Goal: Task Accomplishment & Management: Complete application form

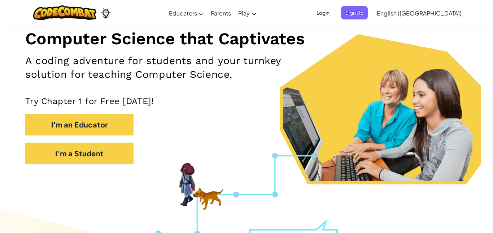
scroll to position [95, 0]
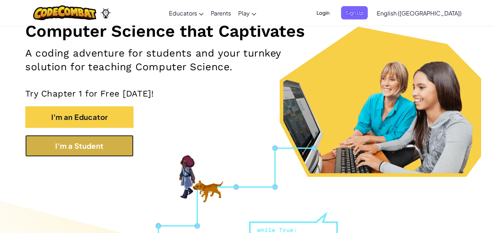
click at [111, 146] on button "I'm a Student" at bounding box center [79, 146] width 108 height 22
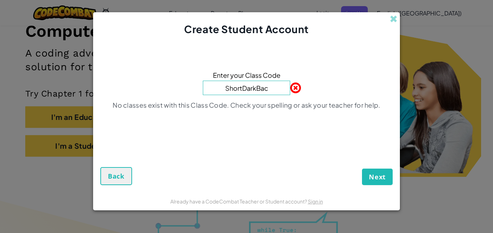
type input "ShortDarkBack"
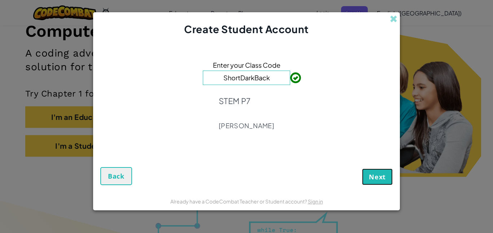
click at [375, 177] on span "Next" at bounding box center [377, 177] width 17 height 9
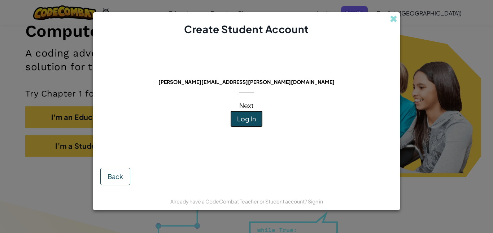
click at [250, 123] on button "Log In" at bounding box center [246, 119] width 32 height 17
